Goal: Subscribe to service/newsletter

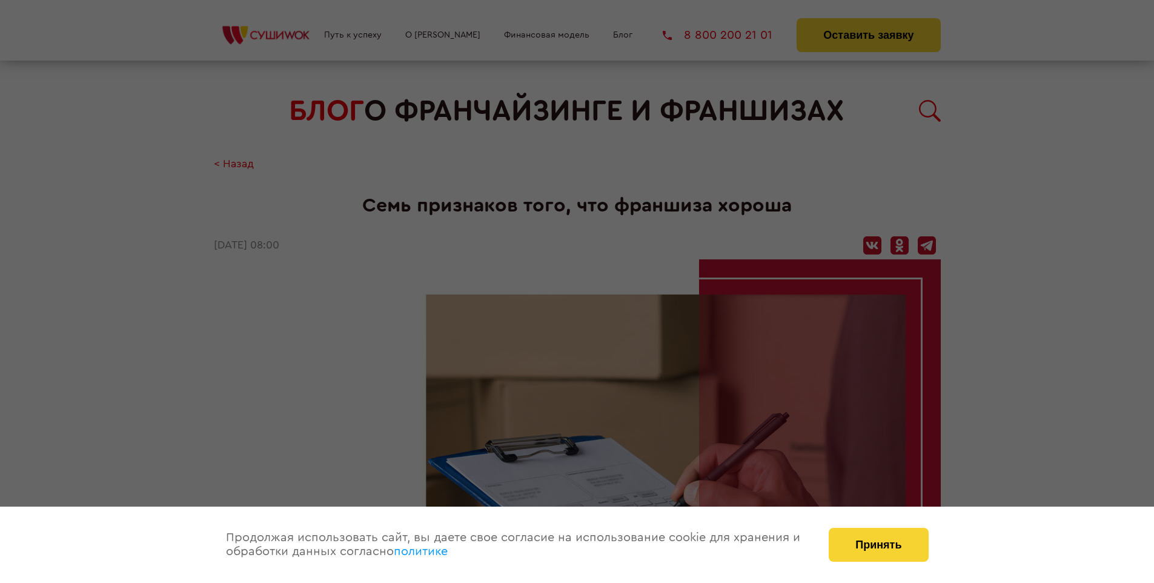
scroll to position [1451, 0]
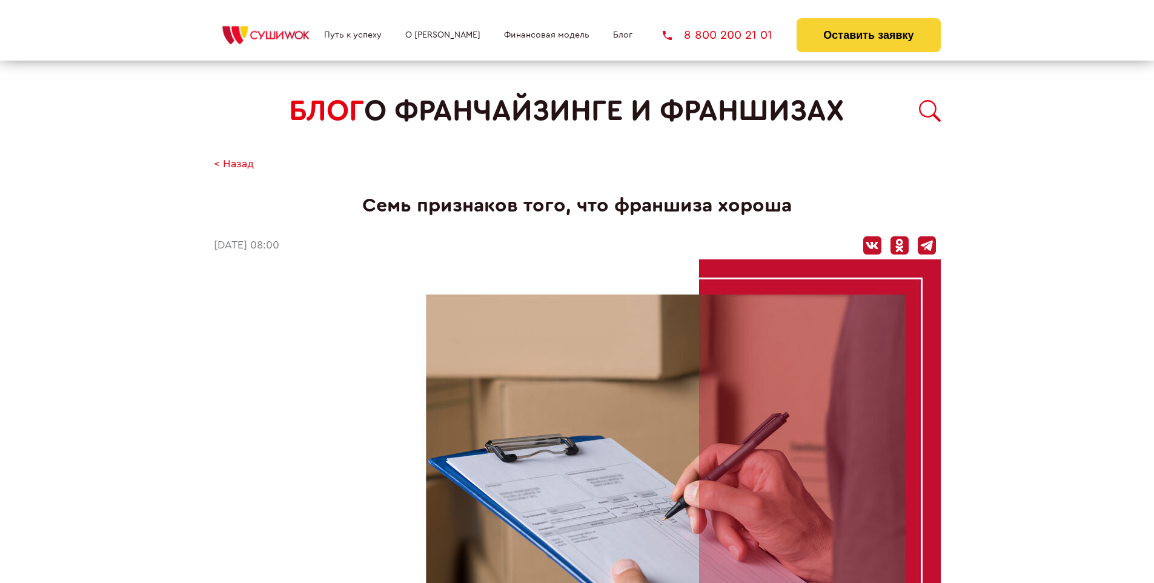
scroll to position [631, 0]
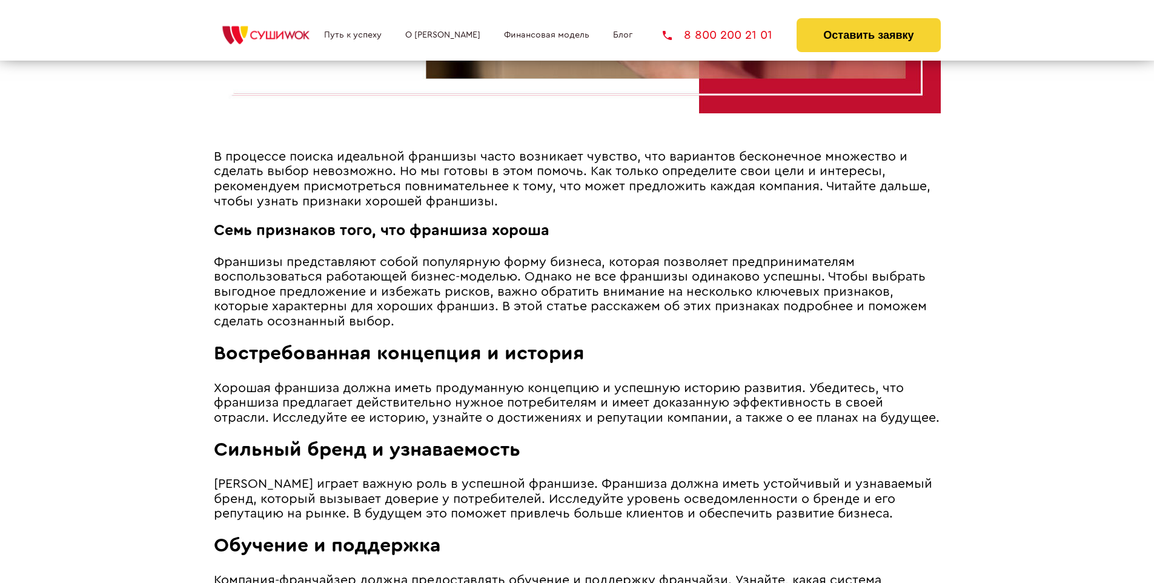
click at [567, 258] on span "Франшизы представляют собой популярную форму бизнеса, которая позволяет предпри…" at bounding box center [570, 292] width 713 height 72
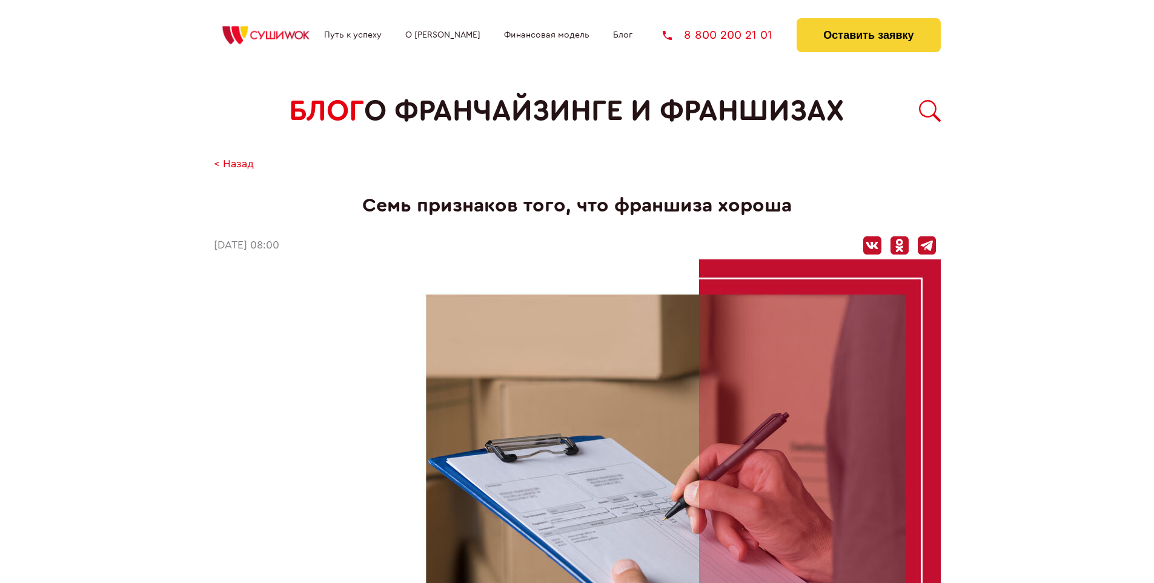
scroll to position [1451, 0]
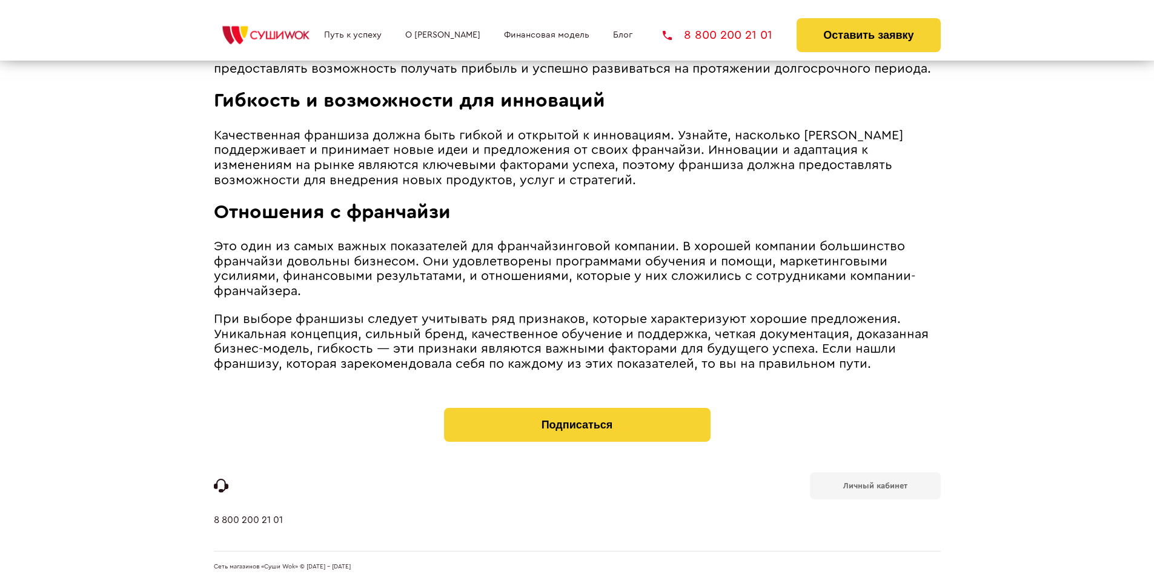
click at [875, 485] on b "Личный кабинет" at bounding box center [875, 486] width 64 height 8
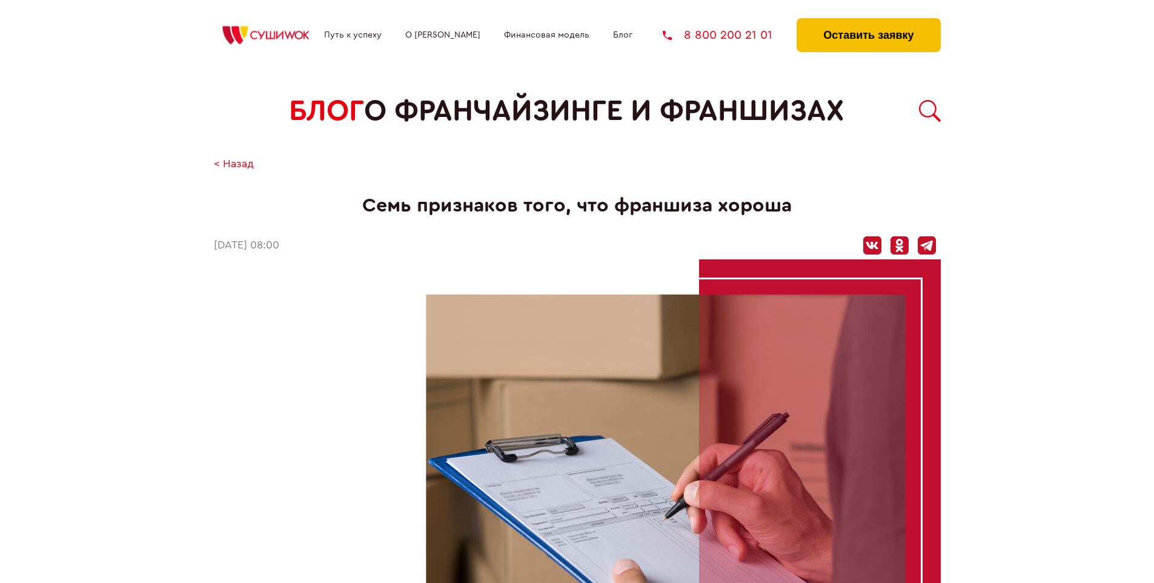
click at [868, 21] on button "Оставить заявку" at bounding box center [869, 35] width 144 height 34
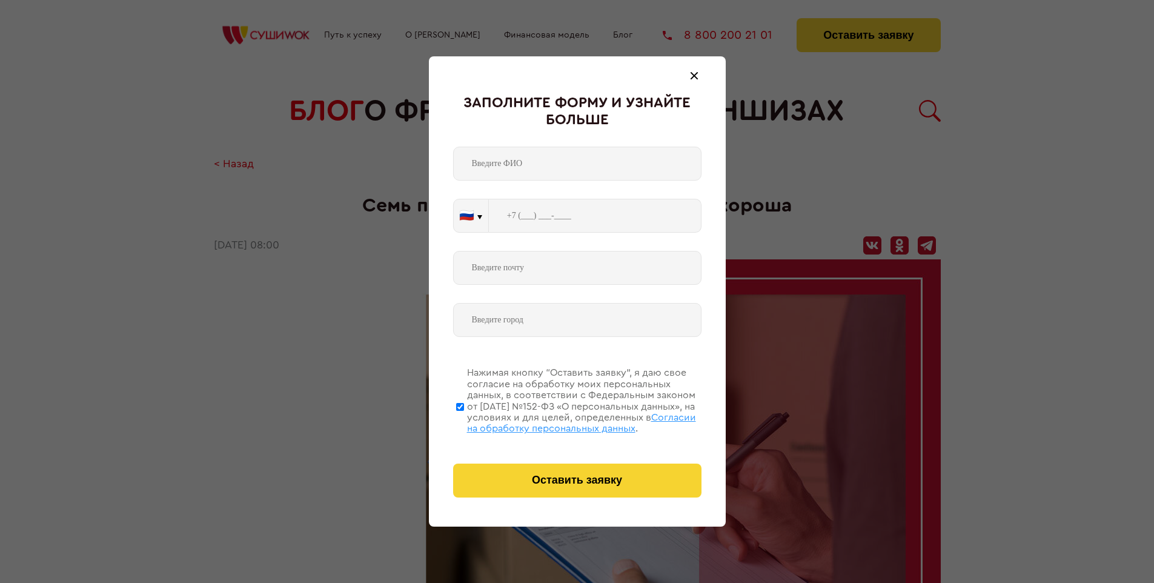
click at [561, 421] on span "Согласии на обработку персональных данных" at bounding box center [581, 422] width 229 height 21
click at [464, 421] on input "Нажимая кнопку “Оставить заявку”, я даю свое согласие на обработку моих персона…" at bounding box center [460, 406] width 8 height 97
checkbox input "false"
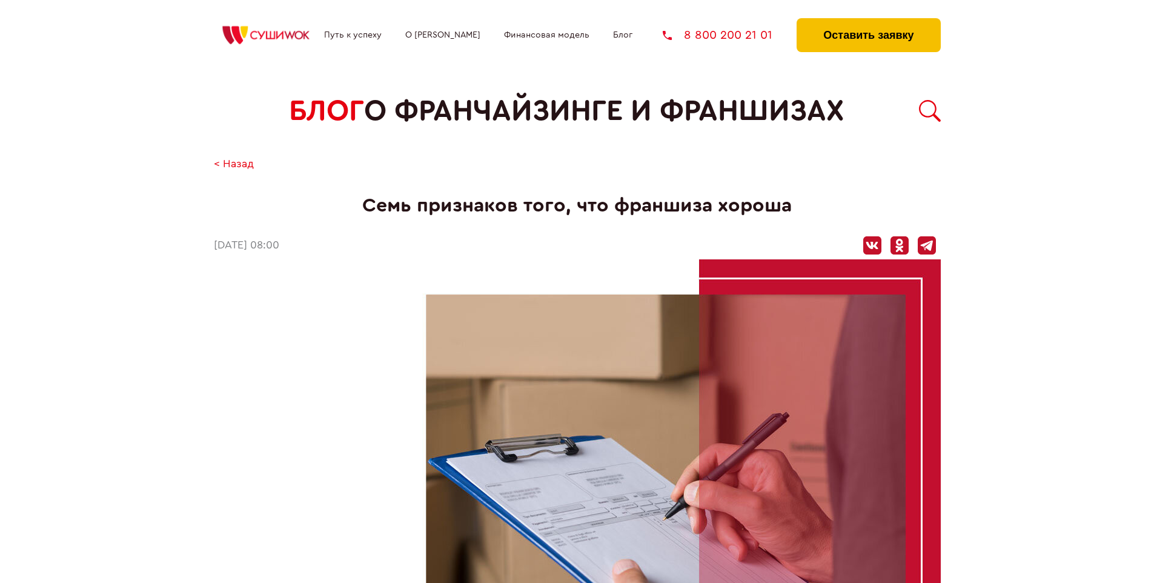
click at [868, 21] on button "Оставить заявку" at bounding box center [869, 35] width 144 height 34
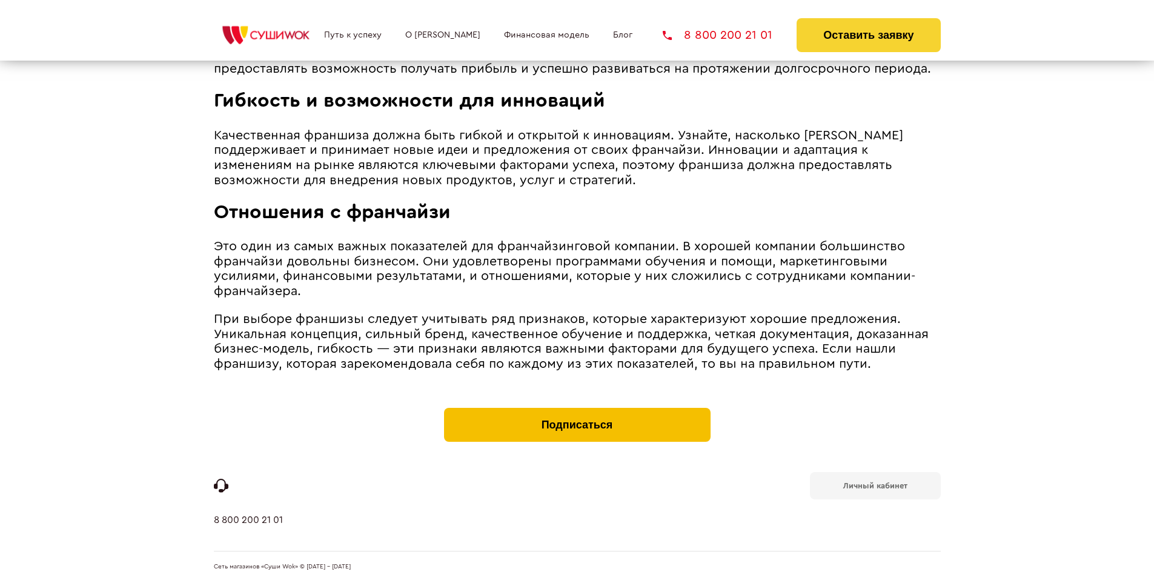
click at [577, 411] on button "Подписаться" at bounding box center [577, 425] width 267 height 34
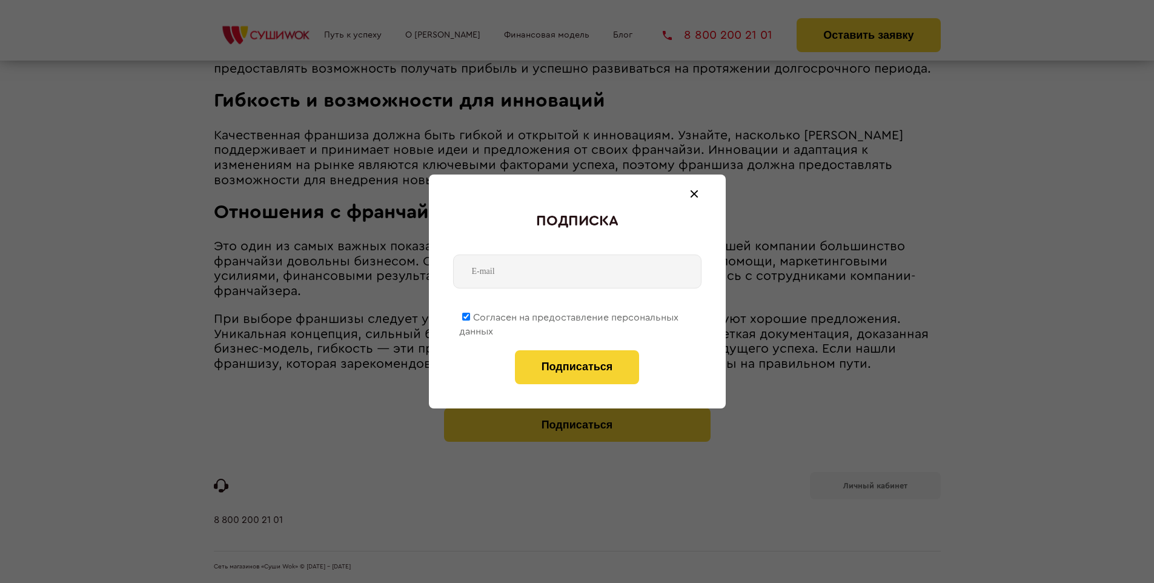
click at [569, 315] on span "Согласен на предоставление персональных данных" at bounding box center [568, 325] width 219 height 24
click at [470, 315] on input "Согласен на предоставление персональных данных" at bounding box center [466, 317] width 8 height 8
checkbox input "false"
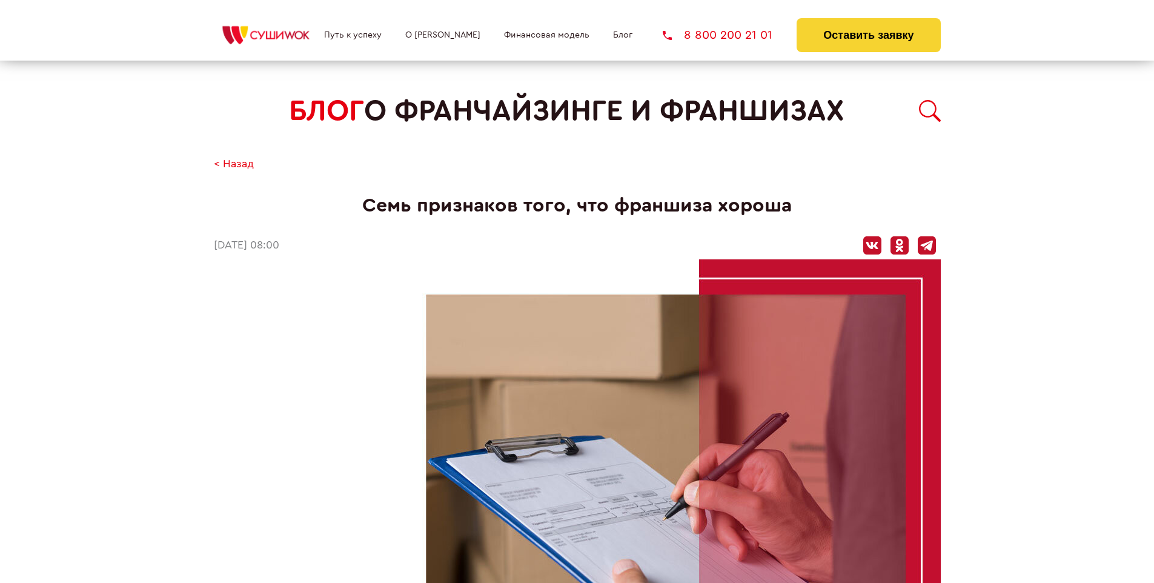
scroll to position [1451, 0]
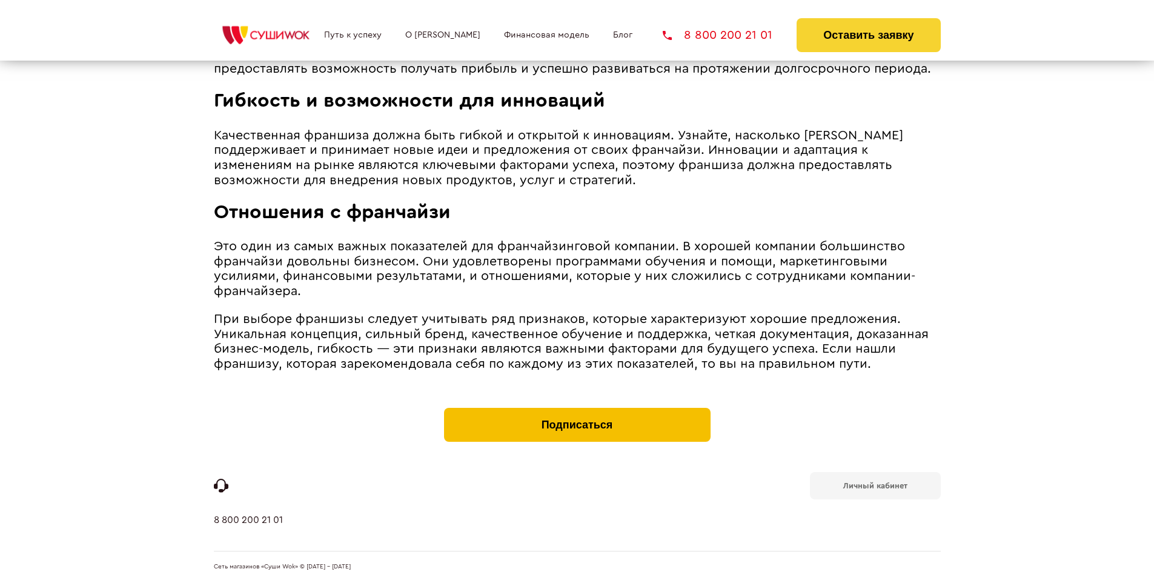
click at [577, 411] on button "Подписаться" at bounding box center [577, 425] width 267 height 34
